Goal: Transaction & Acquisition: Purchase product/service

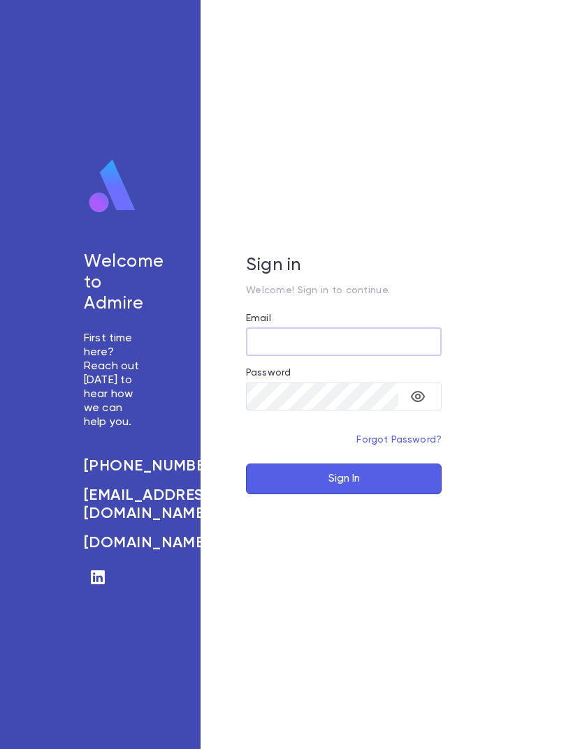
type input "**********"
click at [344, 494] on button "Sign In" at bounding box center [344, 479] width 196 height 31
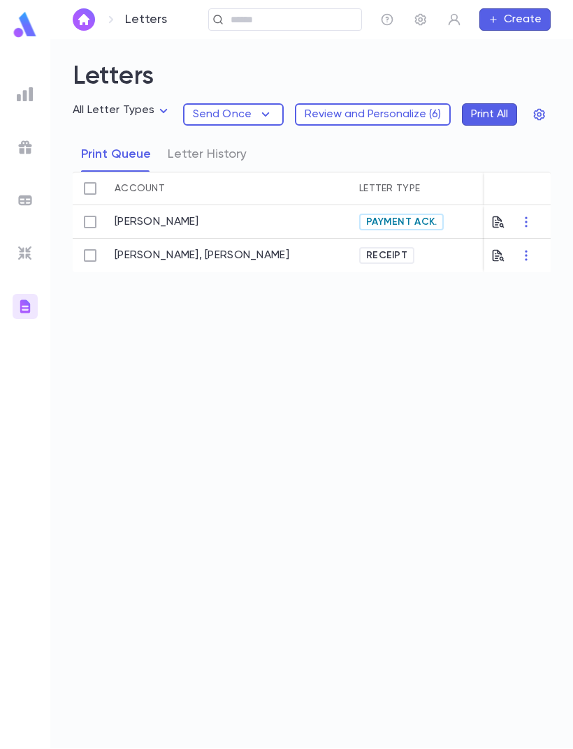
click at [30, 93] on img at bounding box center [25, 94] width 17 height 17
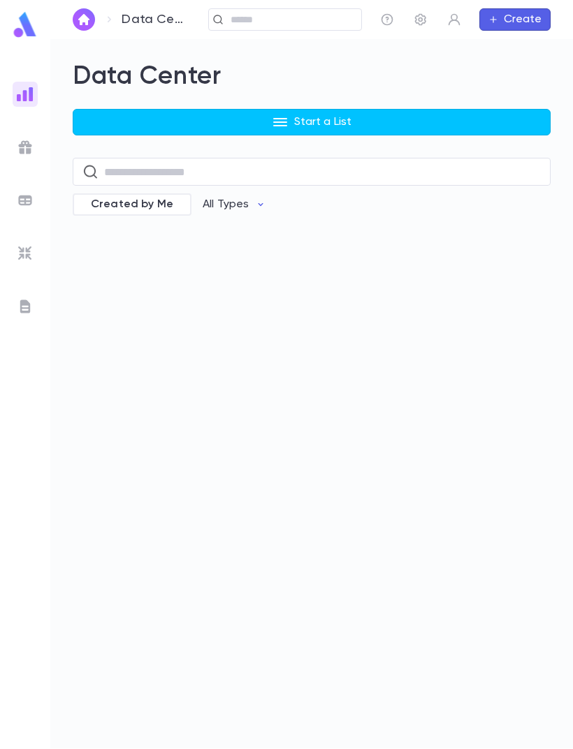
click at [304, 130] on button "Start a List" at bounding box center [312, 122] width 478 height 27
click at [129, 152] on li "Accounts" at bounding box center [315, 151] width 478 height 22
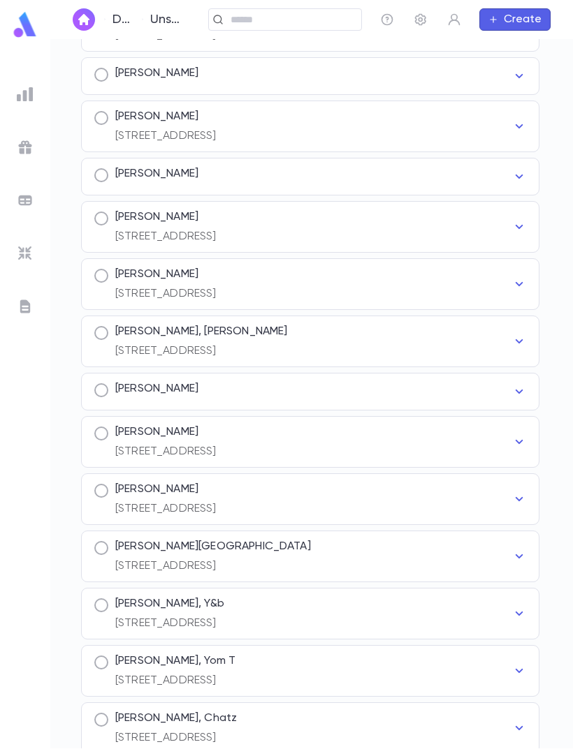
scroll to position [6835, 0]
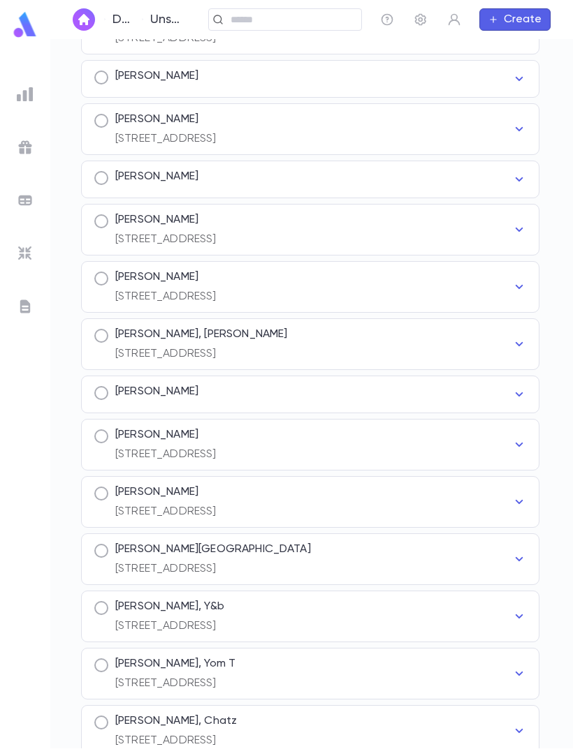
click at [318, 385] on div "[PERSON_NAME]" at bounding box center [312, 392] width 395 height 14
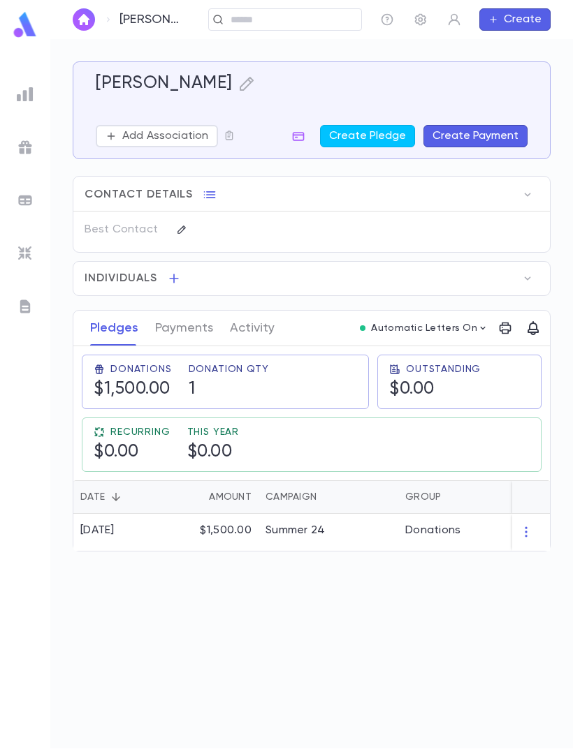
click at [369, 132] on button "Create Pledge" at bounding box center [367, 136] width 95 height 22
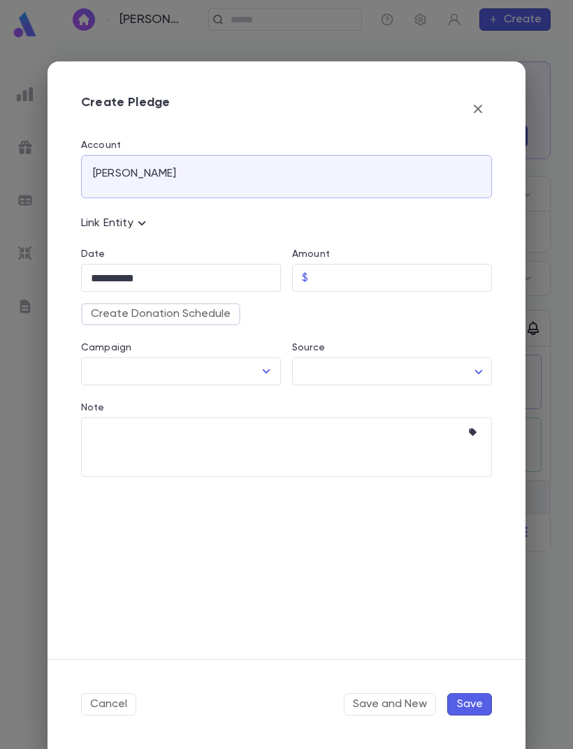
click at [363, 272] on input "Amount" at bounding box center [403, 278] width 178 height 27
type input "********"
click at [275, 370] on button "Open" at bounding box center [266, 372] width 20 height 20
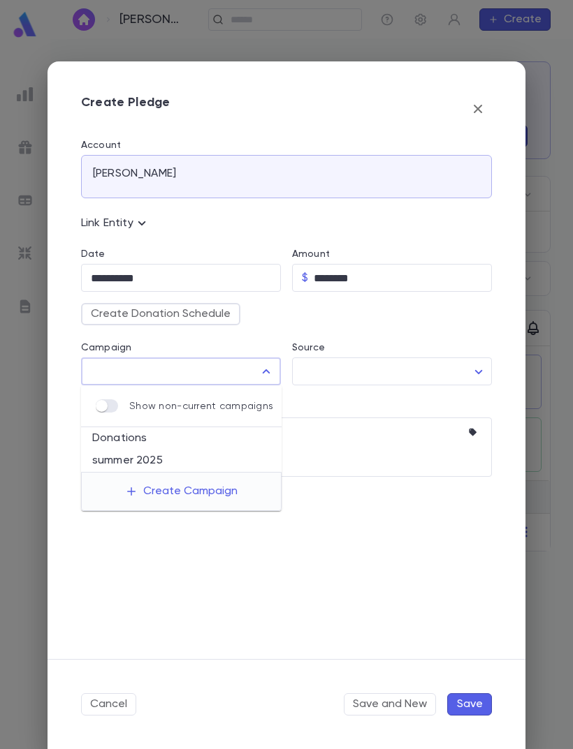
click at [180, 446] on li "Donations" at bounding box center [181, 438] width 200 height 22
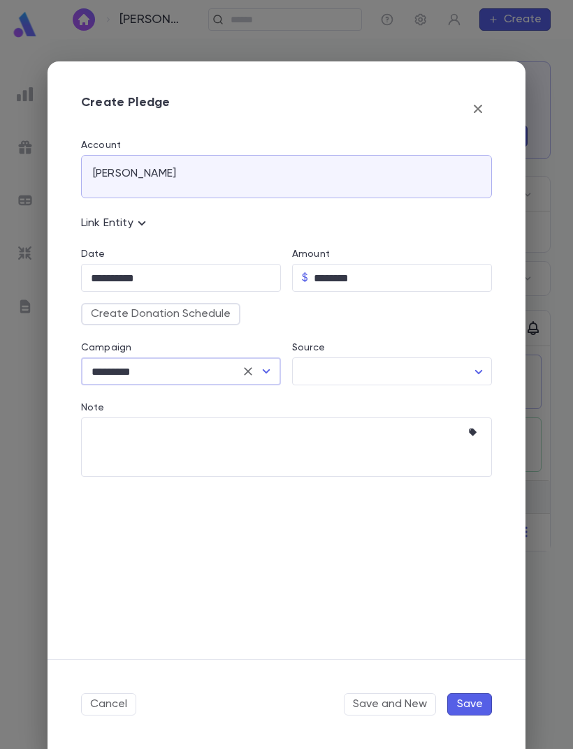
click at [273, 367] on icon "Open" at bounding box center [266, 371] width 17 height 17
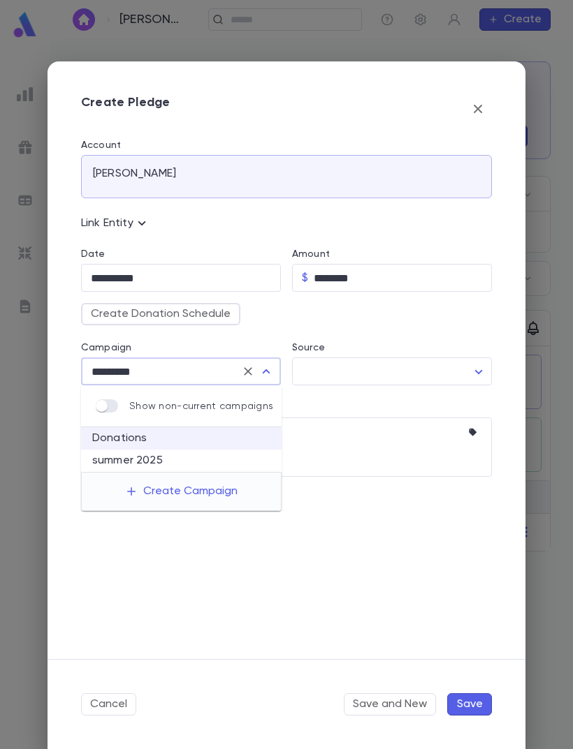
click at [181, 462] on li "summer 2025" at bounding box center [181, 461] width 200 height 22
type input "**********"
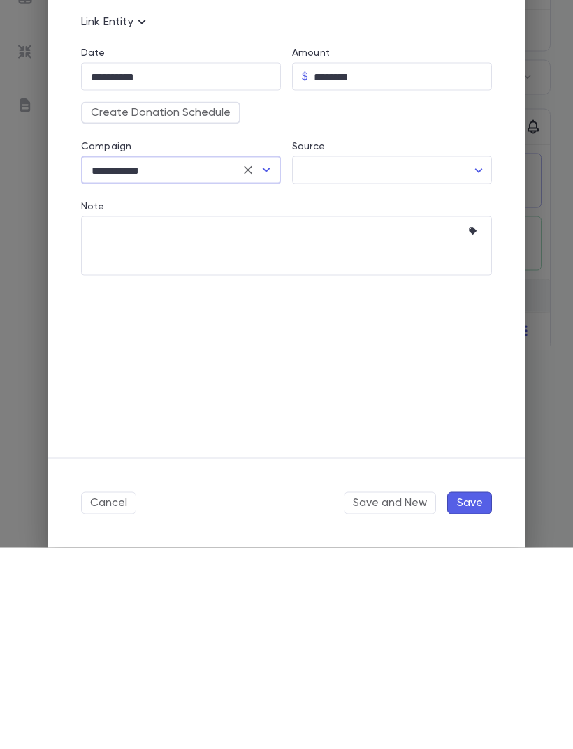
scroll to position [44, 0]
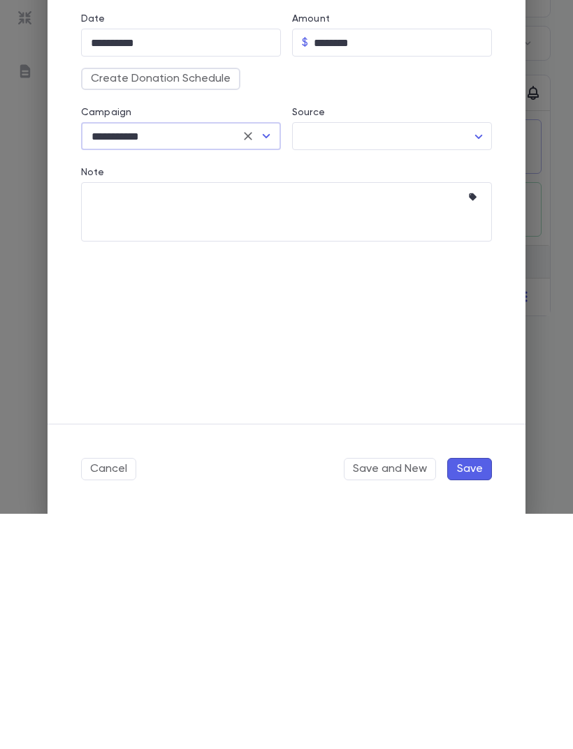
click at [470, 693] on button "Save" at bounding box center [469, 704] width 45 height 22
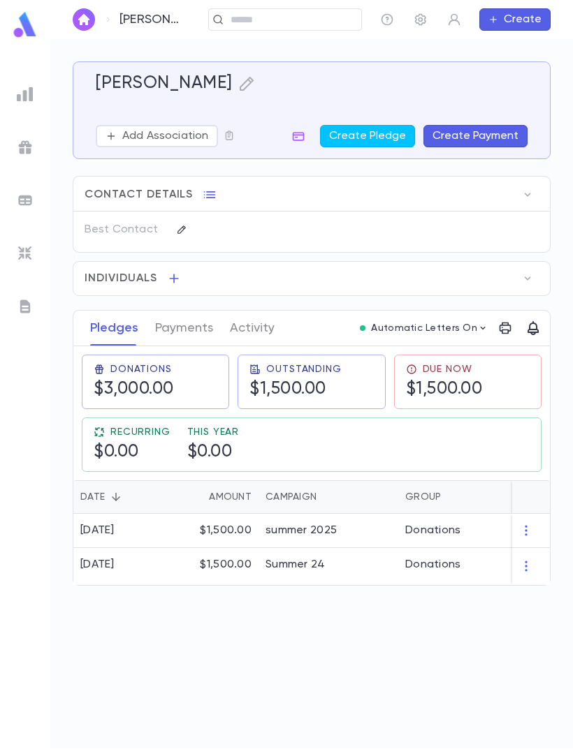
click at [460, 379] on h5 "$1,500.00" at bounding box center [444, 389] width 77 height 21
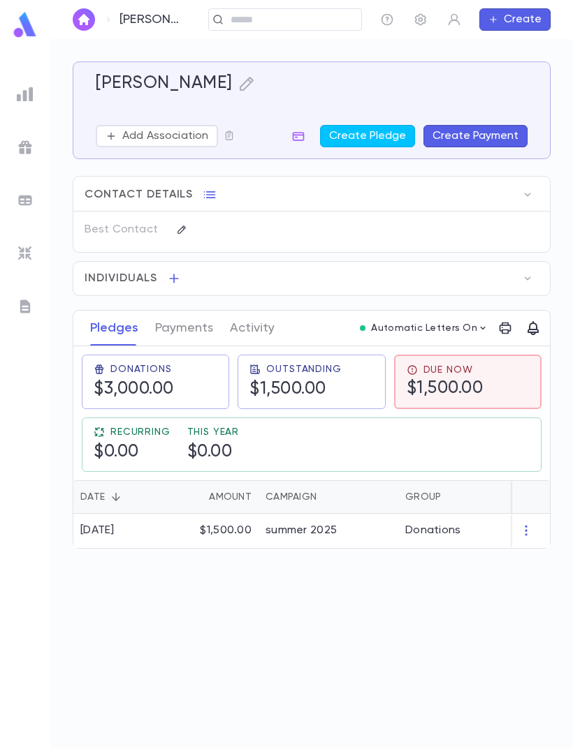
click at [322, 379] on h5 "$1,500.00" at bounding box center [287, 389] width 77 height 21
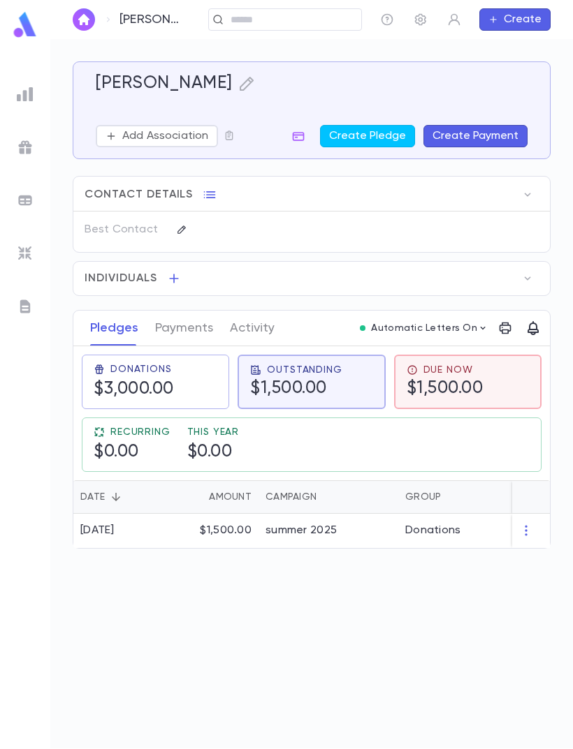
click at [270, 524] on div "summer 2025" at bounding box center [300, 531] width 71 height 14
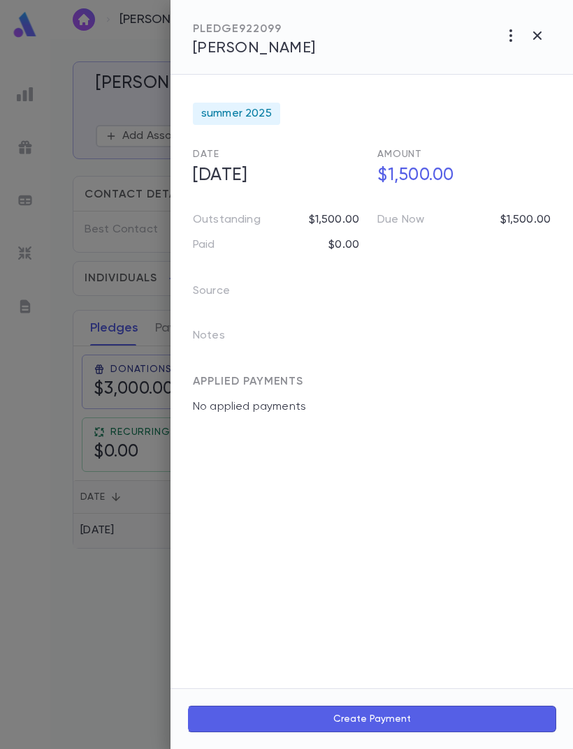
click at [382, 719] on button "Create Payment" at bounding box center [371, 719] width 369 height 27
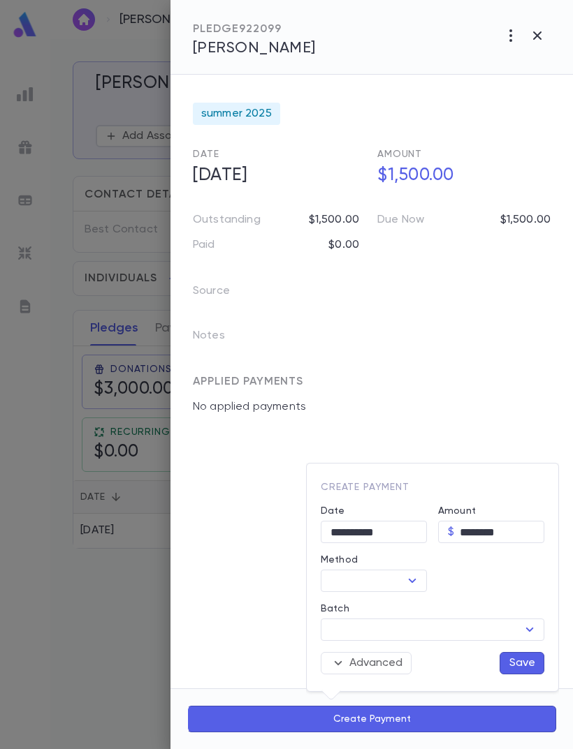
click at [417, 585] on icon "Open" at bounding box center [412, 581] width 17 height 17
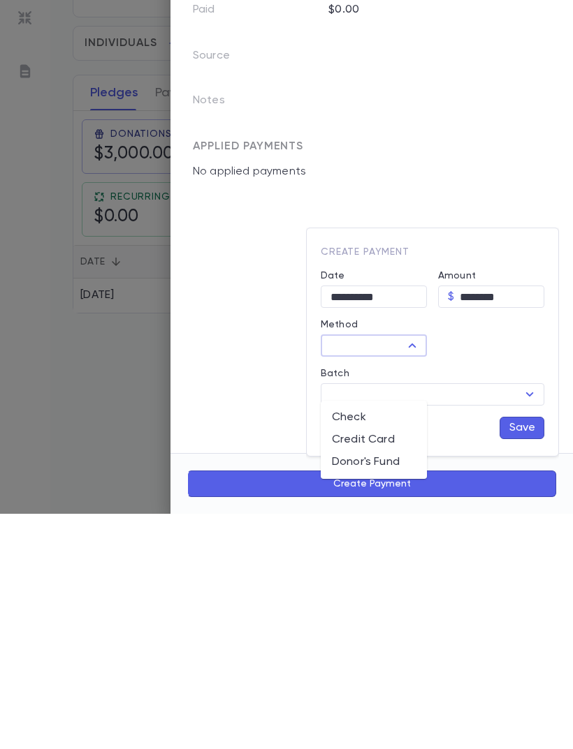
click at [376, 687] on li "Donor's Fund" at bounding box center [374, 698] width 106 height 22
type input "**********"
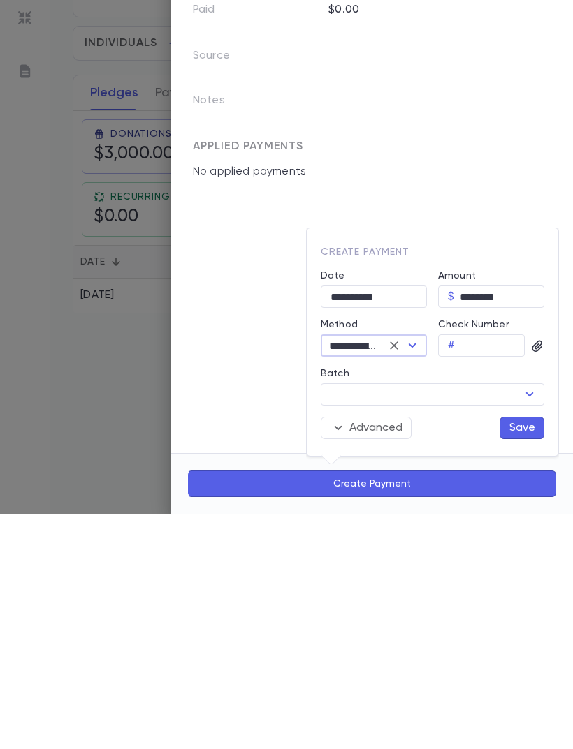
click at [522, 652] on button "Save" at bounding box center [521, 663] width 45 height 22
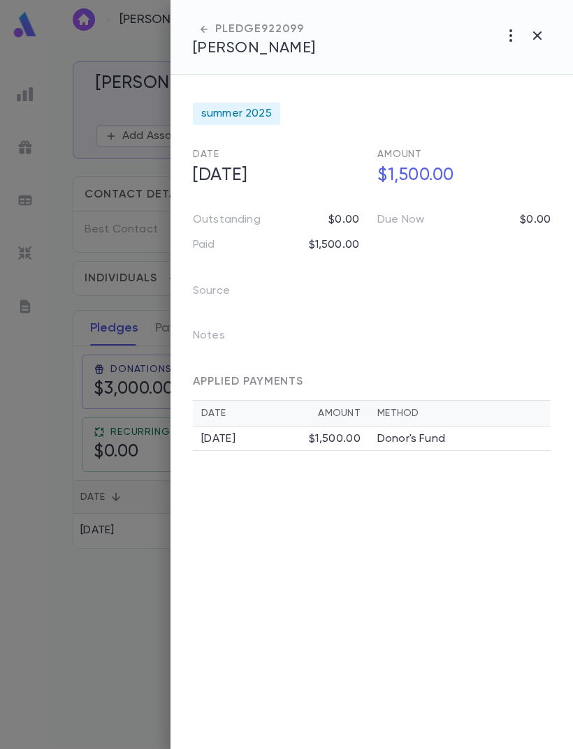
click at [535, 41] on icon "button" at bounding box center [537, 35] width 17 height 17
